Goal: Transaction & Acquisition: Purchase product/service

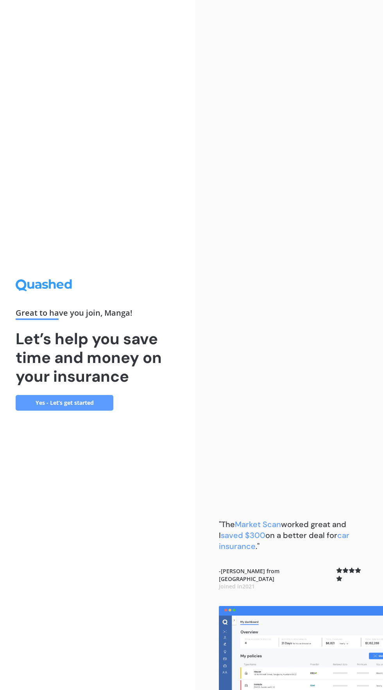
click at [88, 411] on link "Yes - Let’s get started" at bounding box center [65, 403] width 98 height 16
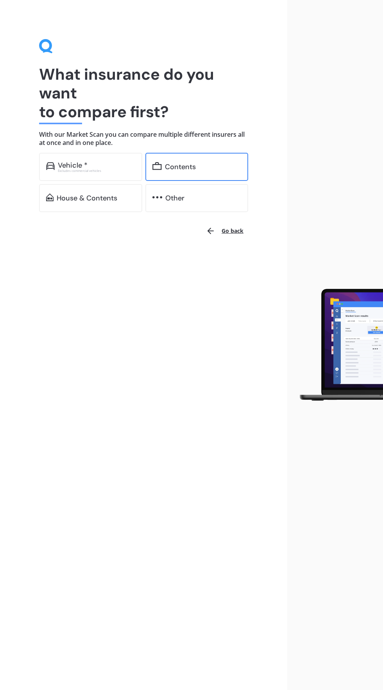
click at [210, 167] on div "Contents" at bounding box center [203, 167] width 76 height 8
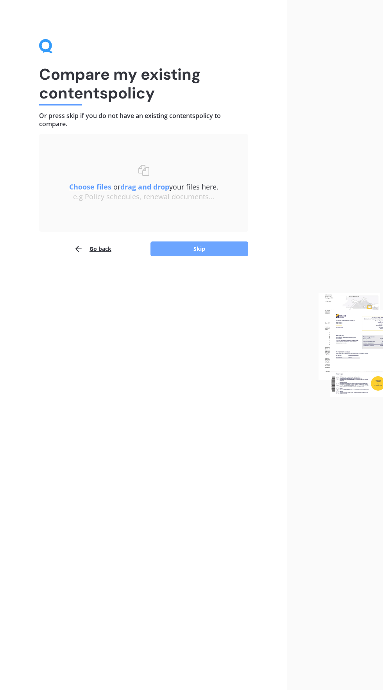
click at [221, 252] on button "Skip" at bounding box center [199, 248] width 98 height 15
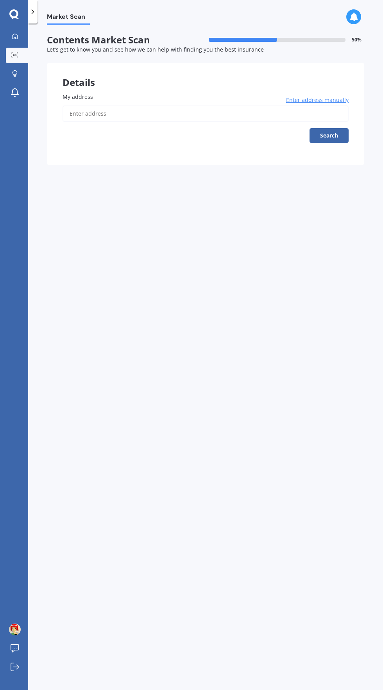
click at [213, 97] on label "My address" at bounding box center [204, 97] width 283 height 8
click at [213, 105] on input "My address" at bounding box center [206, 113] width 286 height 16
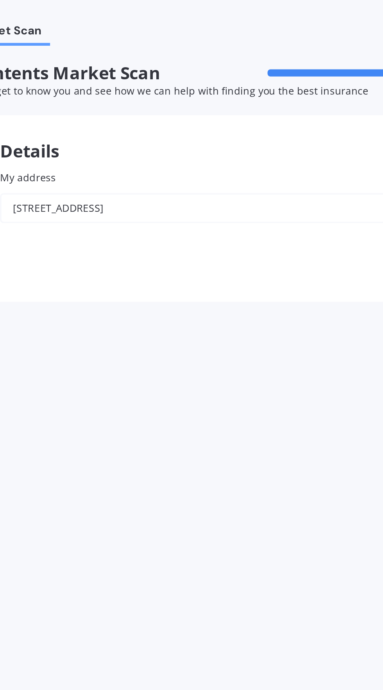
type input "[STREET_ADDRESS]"
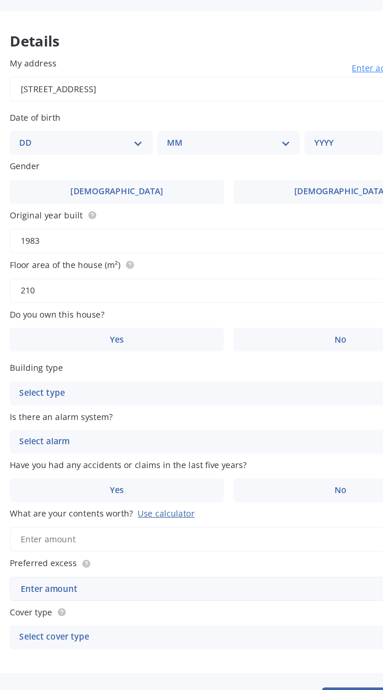
click at [127, 145] on select "DD 01 02 03 04 05 06 07 08 09 10 11 12 13 14 15 16 17 18 19 20 21 22 23 24 25 2…" at bounding box center [109, 149] width 81 height 9
select select "10"
click at [75, 145] on select "DD 01 02 03 04 05 06 07 08 09 10 11 12 13 14 15 16 17 18 19 20 21 22 23 24 25 2…" at bounding box center [109, 149] width 81 height 9
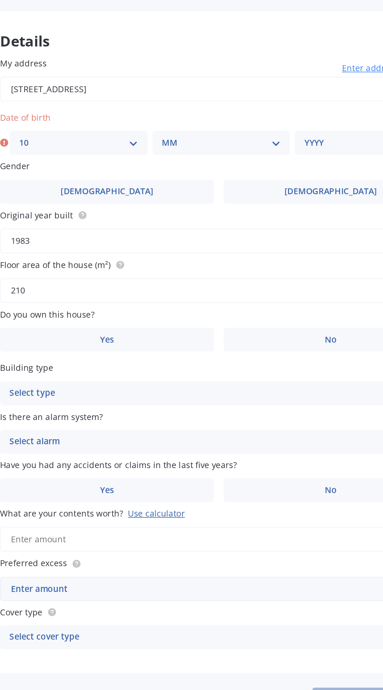
click at [202, 145] on select "MM 01 02 03 04 05 06 07 08 09 10 11 12" at bounding box center [207, 149] width 78 height 9
select select "10"
click at [168, 145] on select "MM 01 02 03 04 05 06 07 08 09 10 11 12" at bounding box center [207, 149] width 78 height 9
click at [284, 148] on select "YYYY 2009 2008 2007 2006 2005 2004 2003 2002 2001 2000 1999 1998 1997 1996 1995…" at bounding box center [300, 149] width 78 height 9
select select "1998"
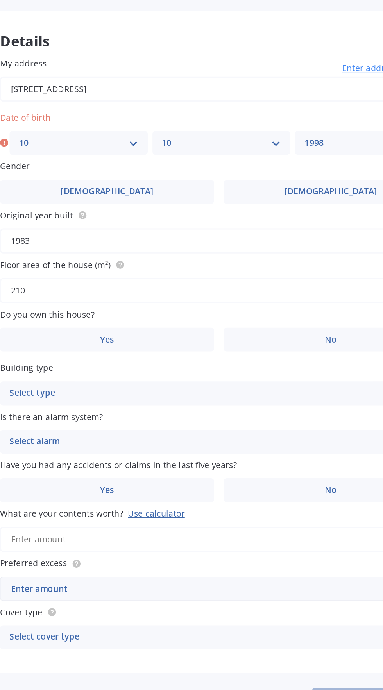
click at [261, 145] on select "YYYY 2009 2008 2007 2006 2005 2004 2003 2002 2001 2000 1999 1998 1997 1996 1995…" at bounding box center [300, 149] width 78 height 9
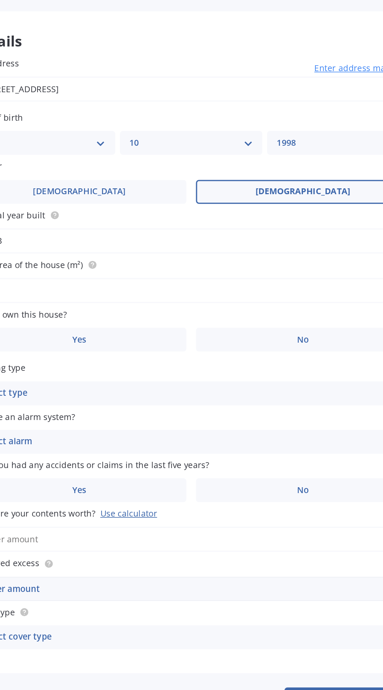
click at [288, 179] on span "[DEMOGRAPHIC_DATA]" at bounding box center [279, 180] width 62 height 7
click at [0, 0] on input "[DEMOGRAPHIC_DATA]" at bounding box center [0, 0] width 0 height 0
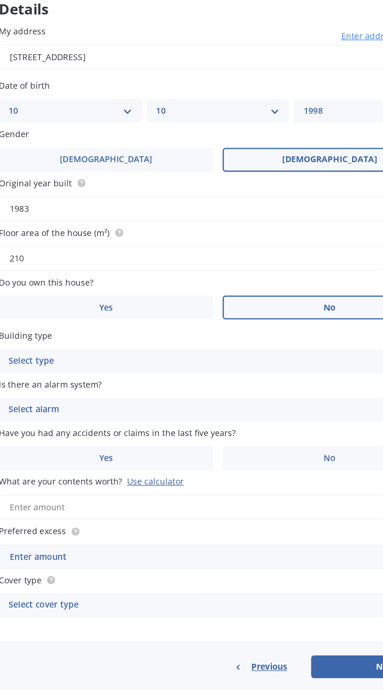
click at [280, 277] on span "No" at bounding box center [279, 277] width 8 height 7
click at [0, 0] on input "No" at bounding box center [0, 0] width 0 height 0
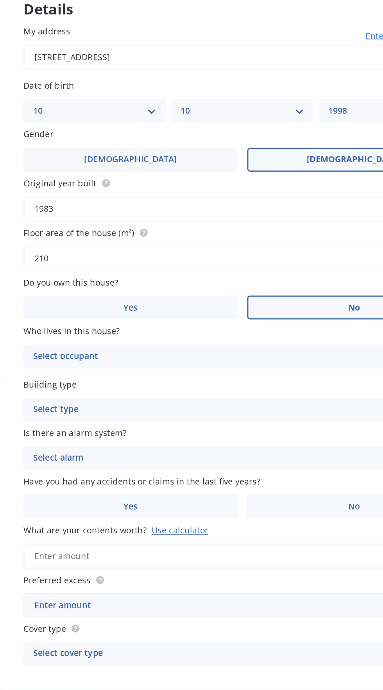
click at [204, 305] on div "Select occupant" at bounding box center [200, 309] width 263 height 9
click at [195, 326] on div "Tenant" at bounding box center [205, 325] width 285 height 14
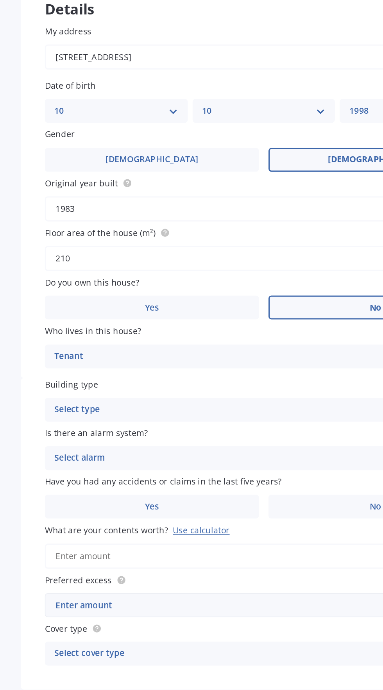
click at [215, 312] on div "Tenant" at bounding box center [200, 309] width 263 height 9
click at [201, 325] on div "Tenant" at bounding box center [205, 325] width 285 height 14
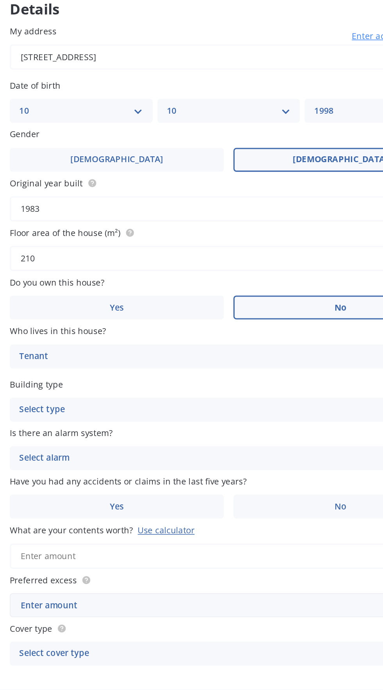
click at [225, 342] on div "Select type" at bounding box center [200, 343] width 263 height 9
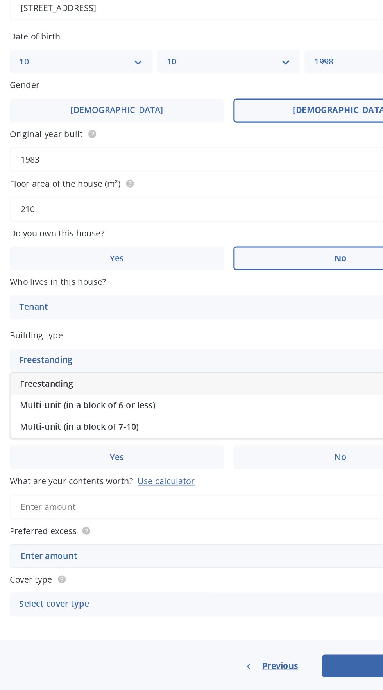
click at [212, 360] on div "Freestanding" at bounding box center [205, 359] width 285 height 14
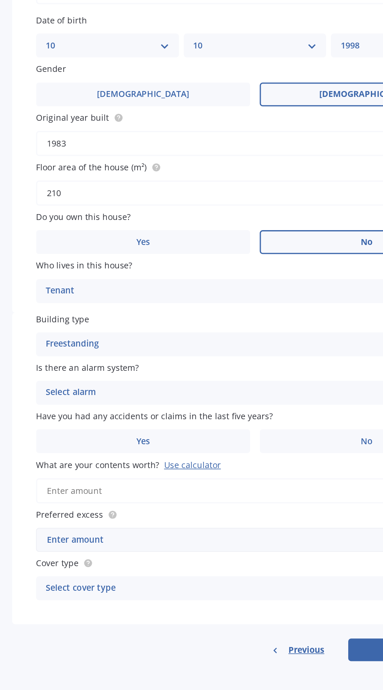
click at [211, 378] on div "Select alarm" at bounding box center [200, 375] width 263 height 9
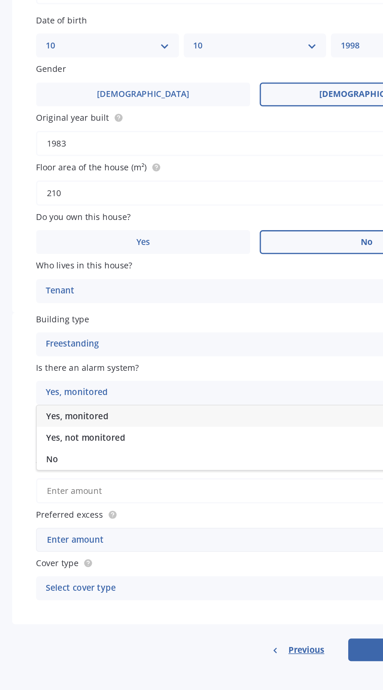
click at [160, 360] on label "Is there an alarm system?" at bounding box center [204, 359] width 283 height 8
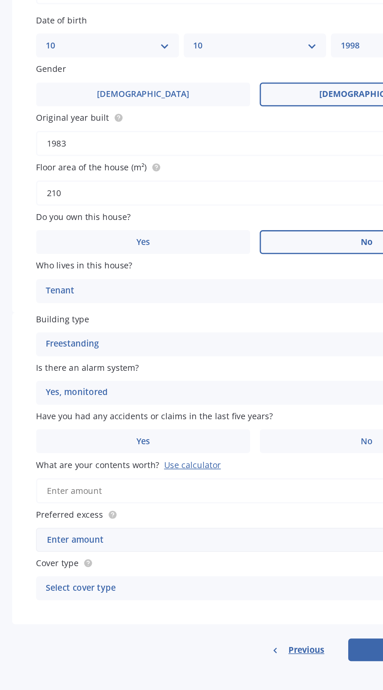
click at [216, 380] on div "Yes, monitored" at bounding box center [200, 375] width 263 height 9
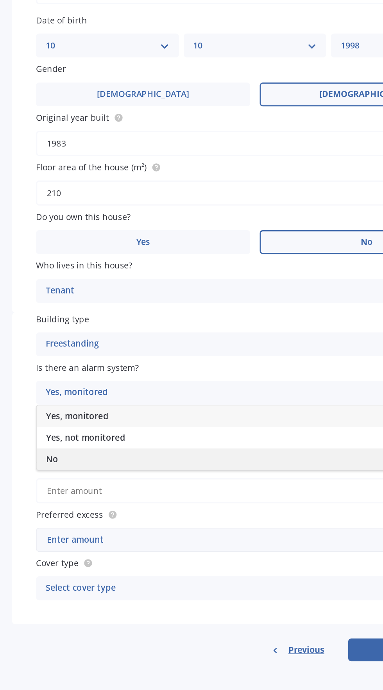
click at [149, 419] on div "No" at bounding box center [205, 419] width 285 height 14
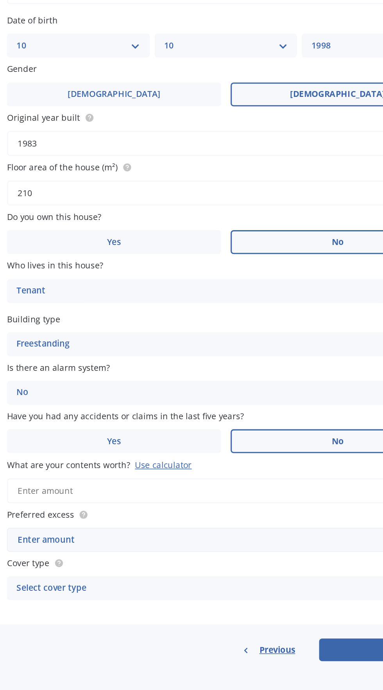
click at [275, 411] on span "No" at bounding box center [279, 407] width 8 height 7
click at [0, 0] on input "No" at bounding box center [0, 0] width 0 height 0
click at [166, 422] on div "Use calculator" at bounding box center [164, 422] width 37 height 7
click at [166, 432] on input "What are your contents worth? Use calculator" at bounding box center [206, 440] width 286 height 16
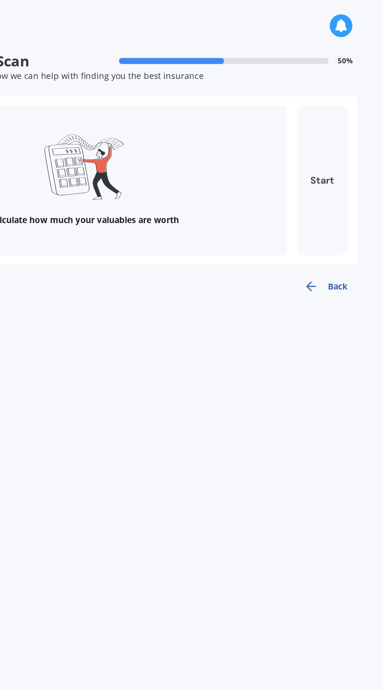
click at [341, 125] on button "Start" at bounding box center [341, 118] width 33 height 98
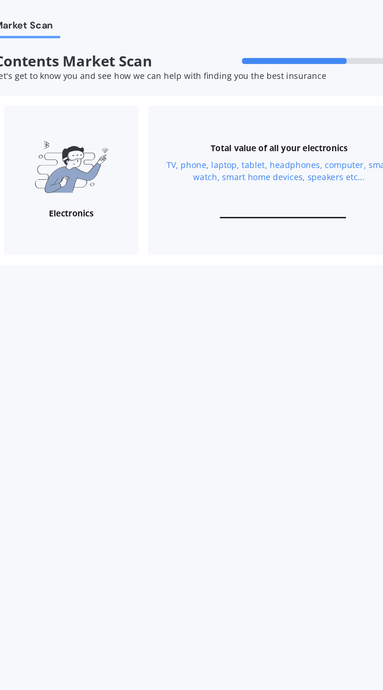
click at [240, 139] on input "text" at bounding box center [235, 138] width 82 height 7
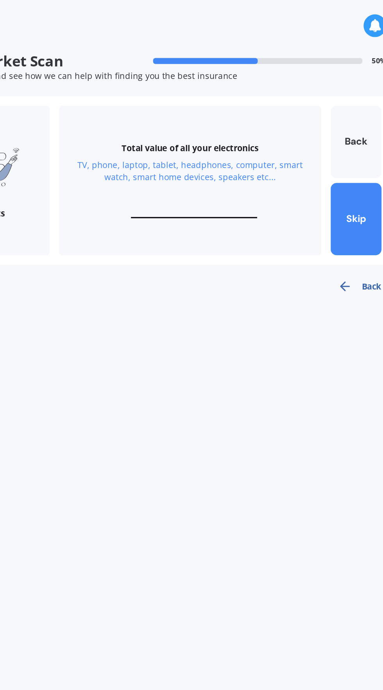
click at [265, 114] on div "TV, phone, laptop, tablet, headphones, computer, smart watch, smart home device…" at bounding box center [233, 112] width 152 height 16
click at [266, 115] on div "TV, phone, laptop, tablet, headphones, computer, smart watch, smart home device…" at bounding box center [233, 112] width 152 height 16
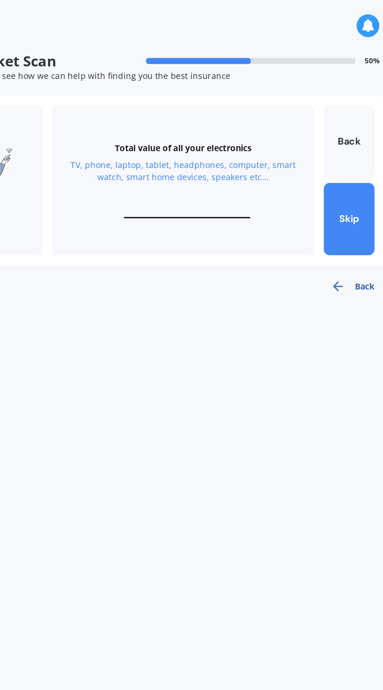
click at [250, 138] on input "text" at bounding box center [235, 138] width 82 height 7
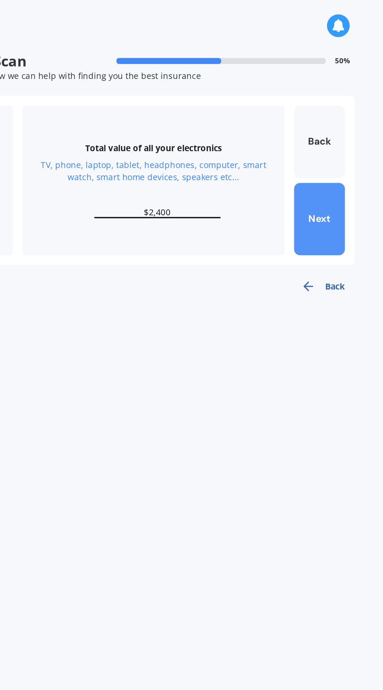
type input "$2,400"
click at [347, 146] on button "Next" at bounding box center [341, 143] width 33 height 47
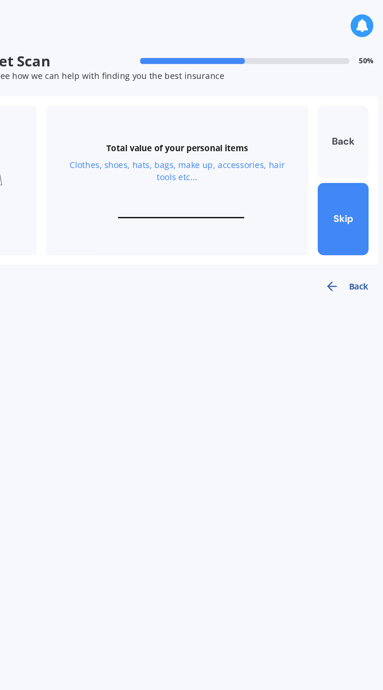
click at [344, 88] on button "Back" at bounding box center [341, 92] width 33 height 47
click at [263, 136] on input "$2,400" at bounding box center [235, 138] width 82 height 7
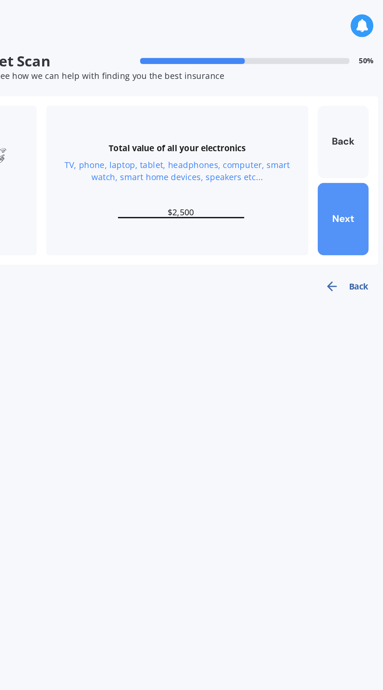
type input "$2,500"
click at [341, 148] on button "Next" at bounding box center [341, 143] width 33 height 47
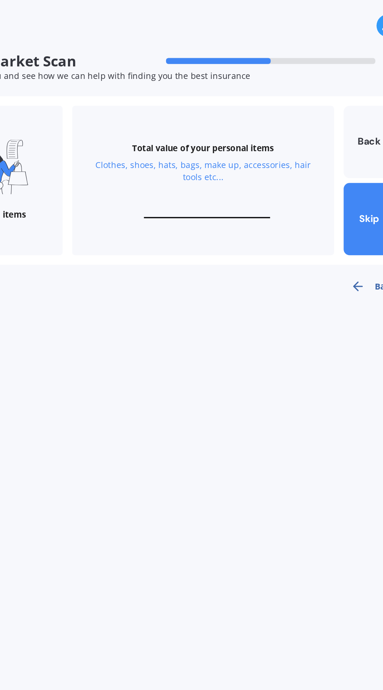
click at [263, 138] on input "text" at bounding box center [235, 138] width 82 height 7
type input "$8"
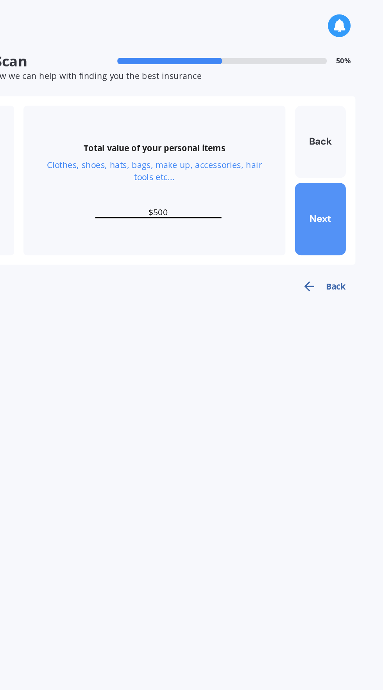
type input "$500"
click at [347, 146] on button "Next" at bounding box center [341, 143] width 33 height 47
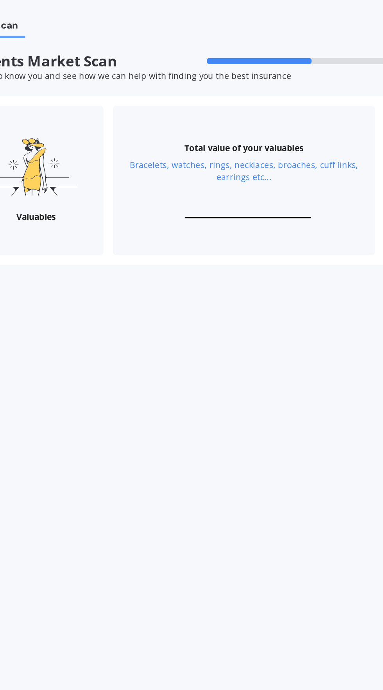
click at [264, 138] on input "text" at bounding box center [235, 138] width 82 height 7
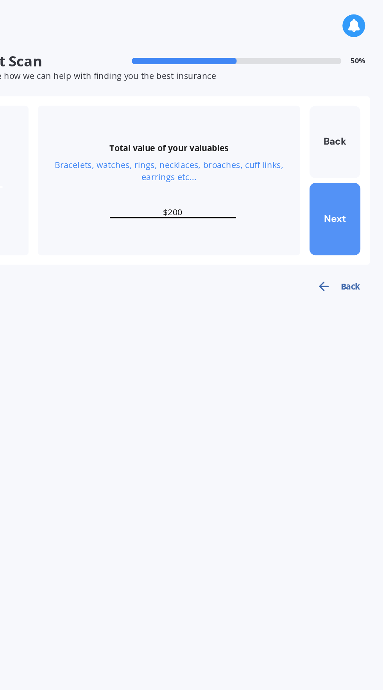
type input "$200"
click at [347, 152] on button "Next" at bounding box center [341, 143] width 33 height 47
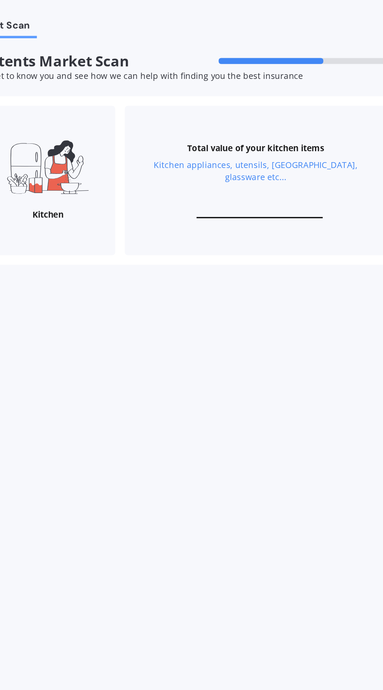
click at [265, 135] on input "text" at bounding box center [235, 138] width 82 height 7
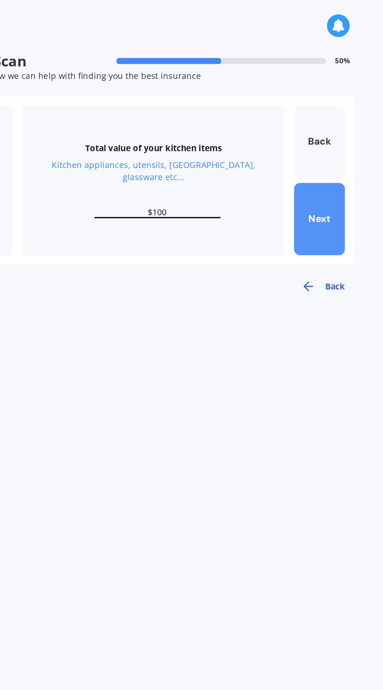
type input "$100"
click at [357, 146] on button "Next" at bounding box center [341, 143] width 33 height 47
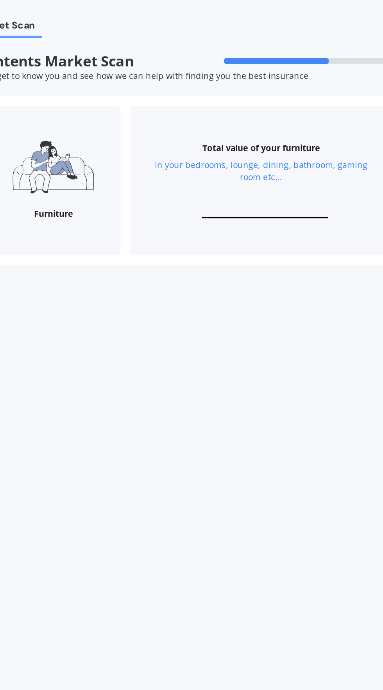
click at [264, 137] on input "text" at bounding box center [235, 138] width 82 height 7
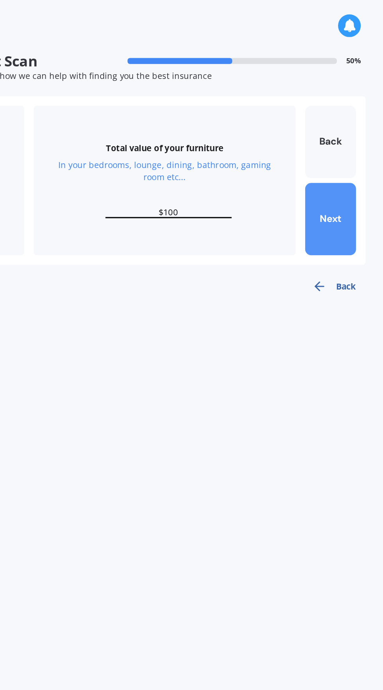
type input "$100"
click at [354, 144] on button "Next" at bounding box center [341, 143] width 33 height 47
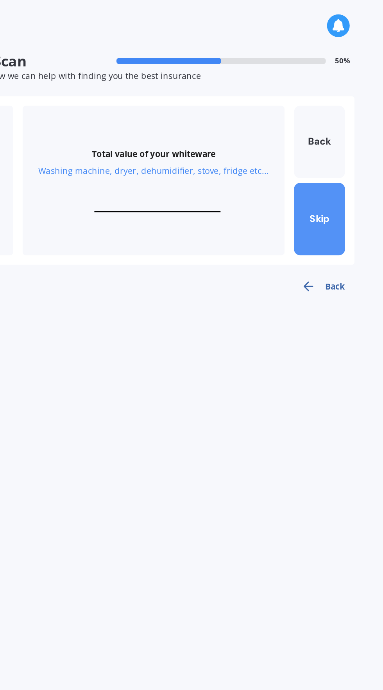
click at [345, 145] on button "Skip" at bounding box center [341, 143] width 33 height 47
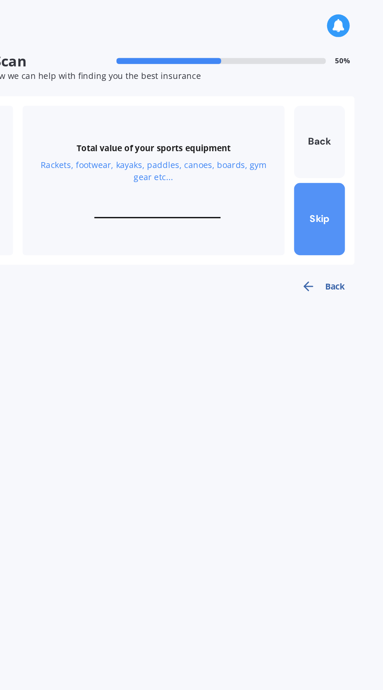
click at [345, 152] on button "Skip" at bounding box center [341, 143] width 33 height 47
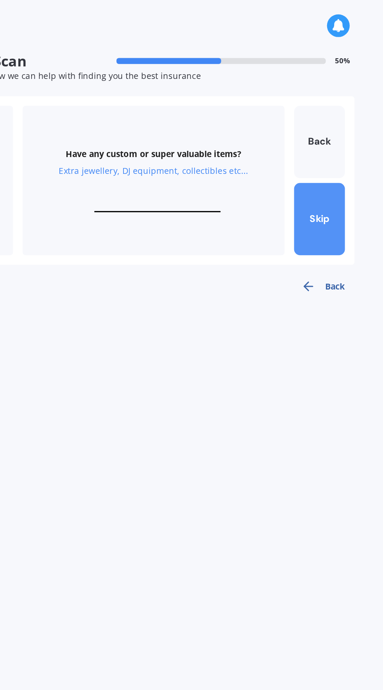
click at [349, 149] on button "Skip" at bounding box center [341, 143] width 33 height 47
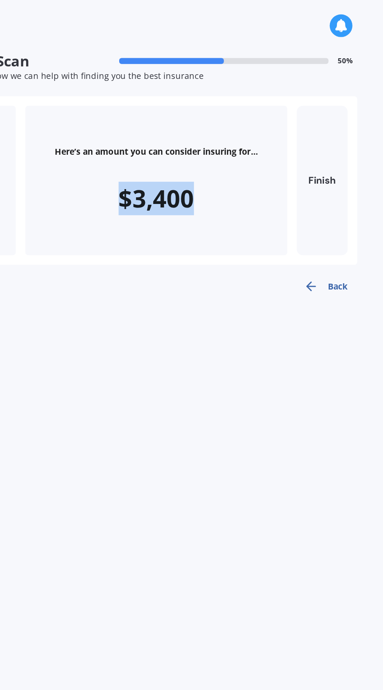
copy div "$3,400"
click at [343, 107] on button "Finish" at bounding box center [341, 118] width 33 height 98
type input "$3,400"
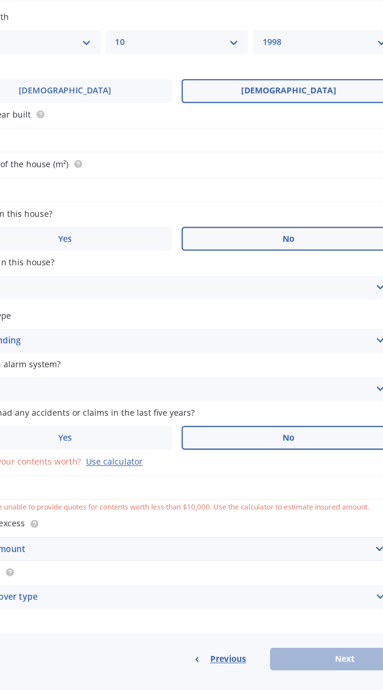
click at [218, 476] on div "Enter amount" at bounding box center [201, 480] width 263 height 9
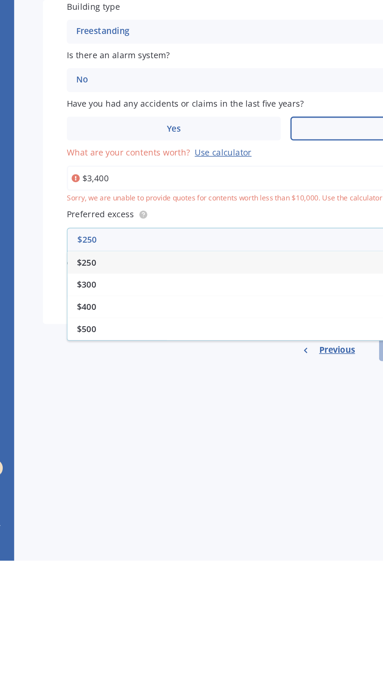
click at [98, 499] on div "$250" at bounding box center [205, 495] width 285 height 14
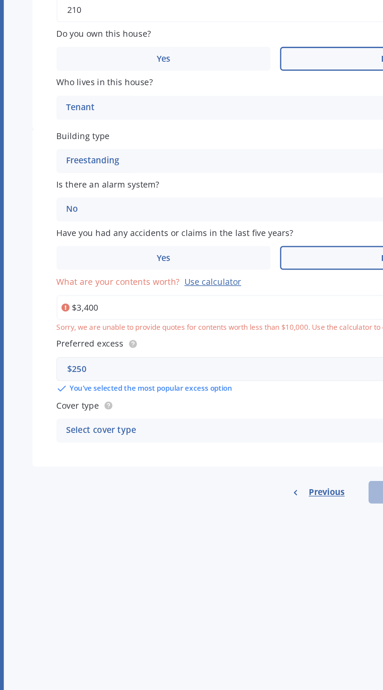
click at [163, 517] on div "Select cover type" at bounding box center [200, 520] width 263 height 9
click at [122, 533] on div "High" at bounding box center [205, 536] width 285 height 14
click at [151, 518] on div "High" at bounding box center [200, 520] width 263 height 9
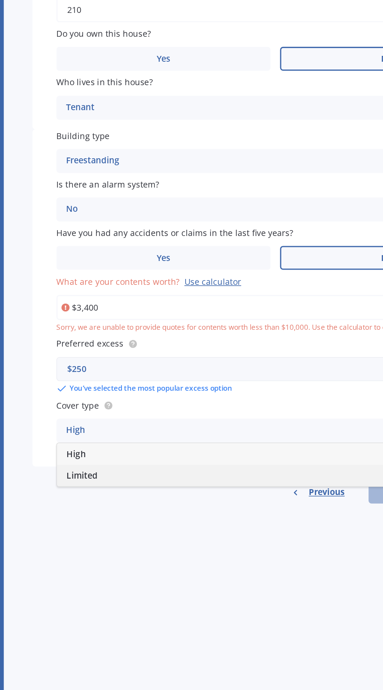
click at [115, 546] on div "Limited" at bounding box center [205, 550] width 285 height 14
